Goal: Check status

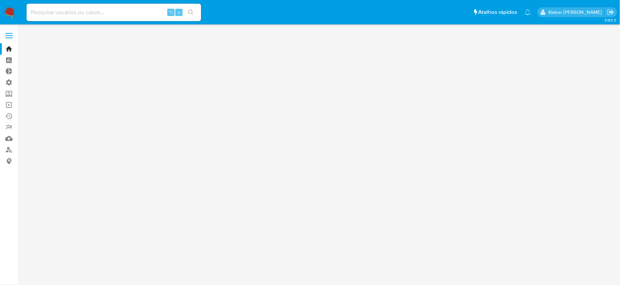
click at [55, 12] on input at bounding box center [114, 12] width 175 height 9
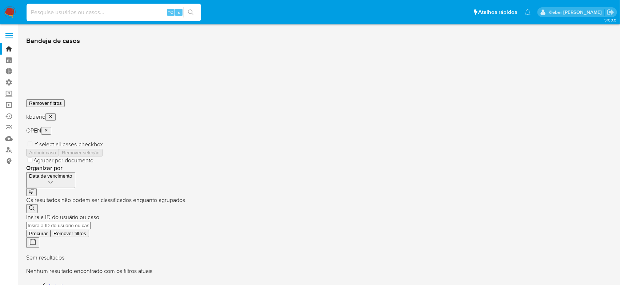
paste input "379427198"
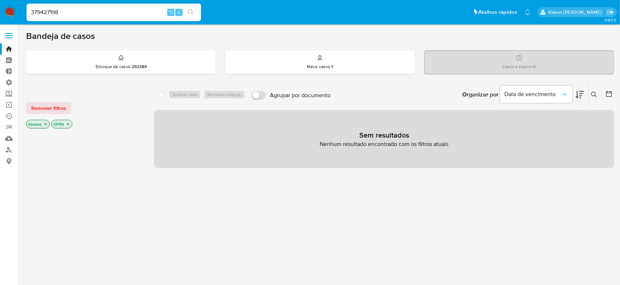
type input "379427198"
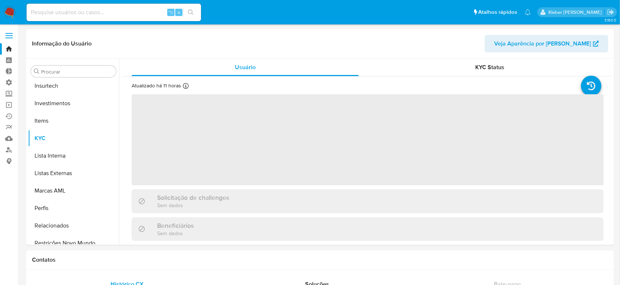
scroll to position [342, 0]
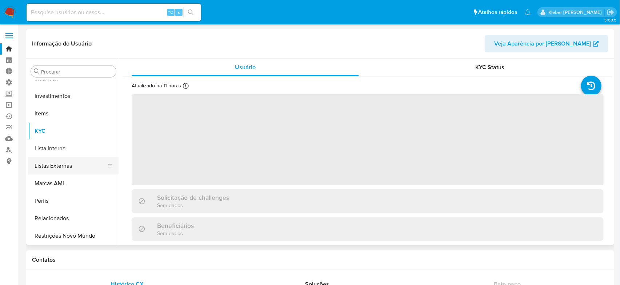
select select "10"
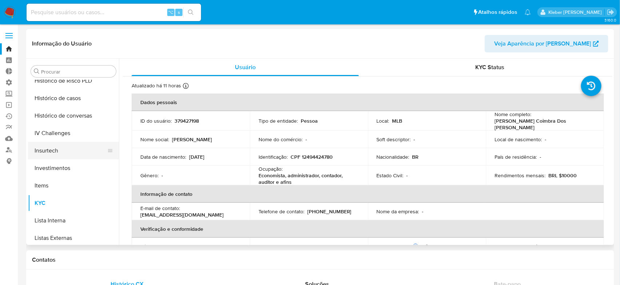
scroll to position [119, 0]
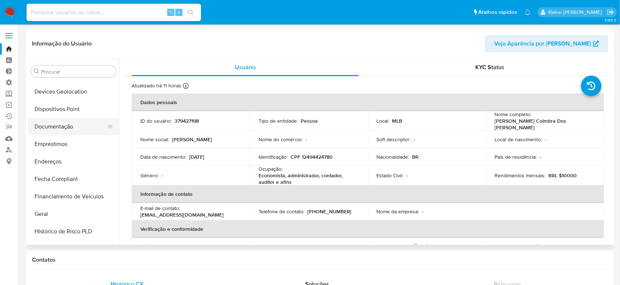
click at [61, 125] on button "Documentação" at bounding box center [70, 126] width 85 height 17
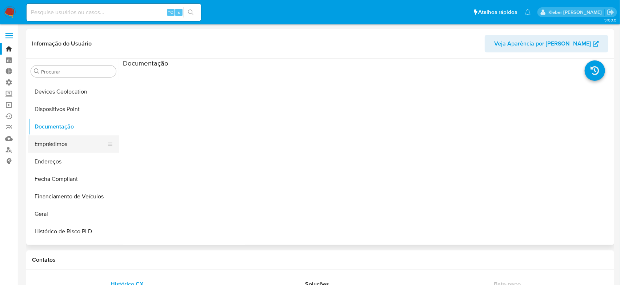
click at [61, 146] on button "Empréstimos" at bounding box center [70, 143] width 85 height 17
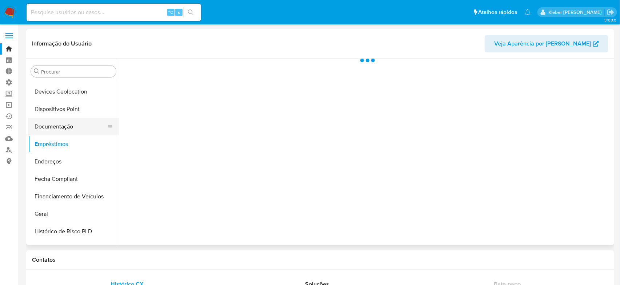
click at [68, 128] on button "Documentação" at bounding box center [70, 126] width 85 height 17
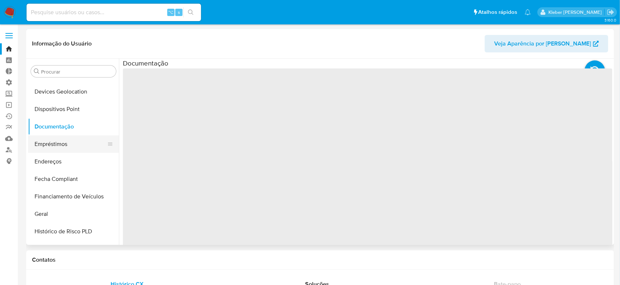
click at [63, 141] on button "Empréstimos" at bounding box center [70, 143] width 85 height 17
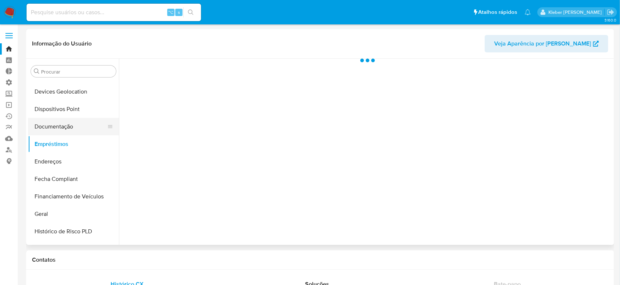
click at [69, 125] on button "Documentação" at bounding box center [70, 126] width 85 height 17
